Goal: Task Accomplishment & Management: Complete application form

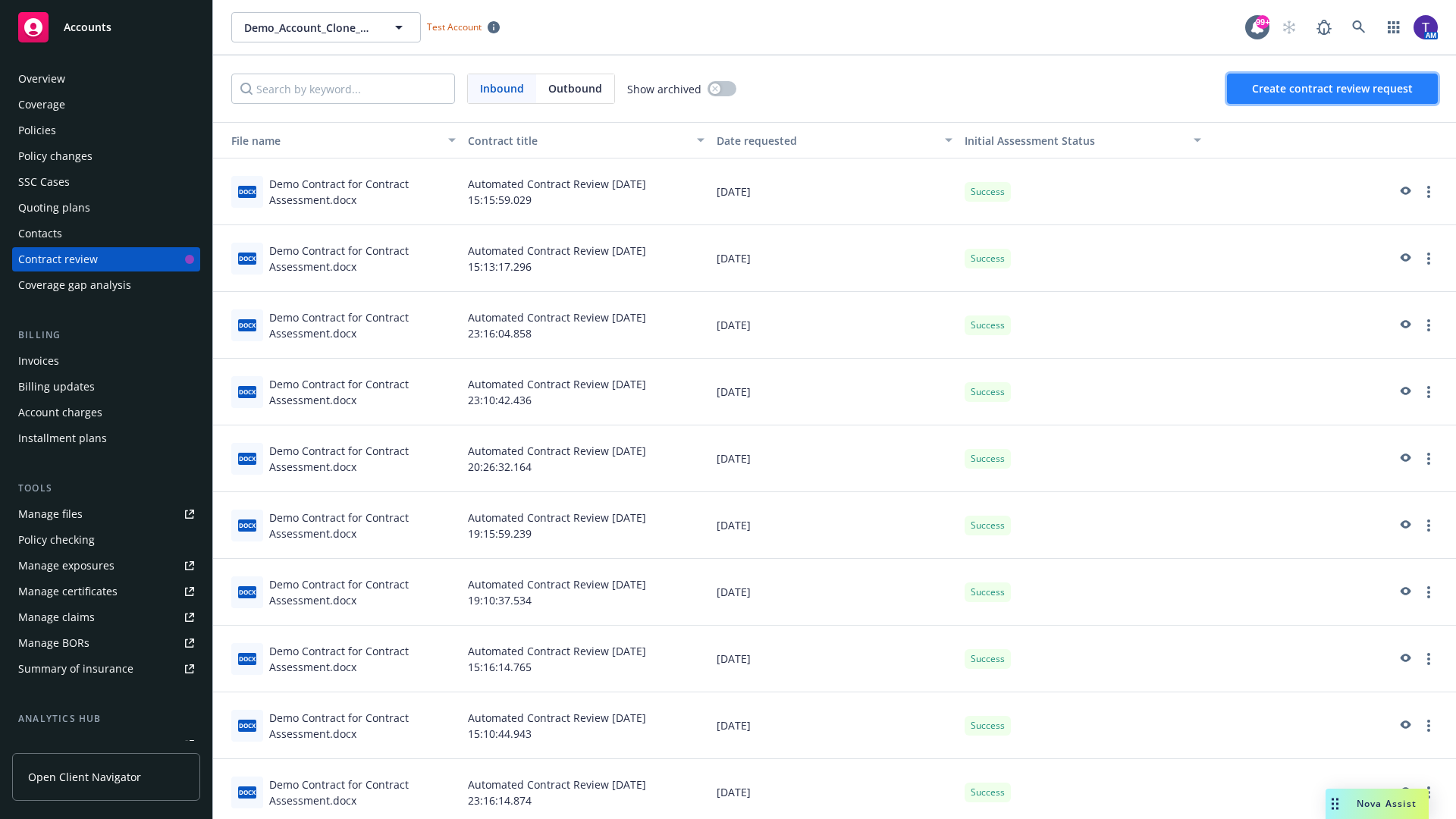
click at [1334, 89] on span "Create contract review request" at bounding box center [1333, 88] width 161 height 15
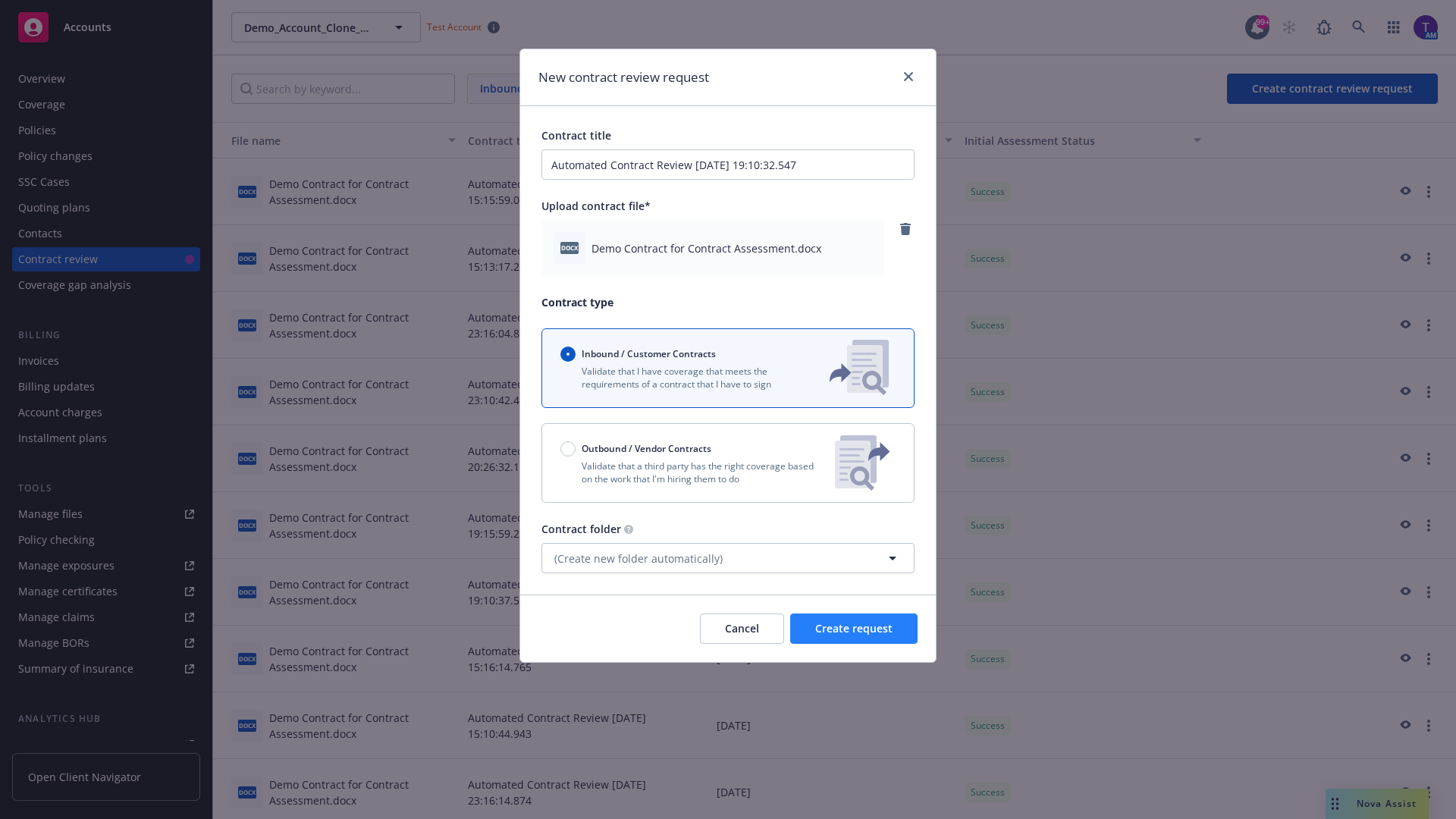
type input "Automated Contract Review [DATE] 19:10:32.547"
click at [854, 629] on span "Create request" at bounding box center [854, 629] width 77 height 15
